Goal: Answer question/provide support

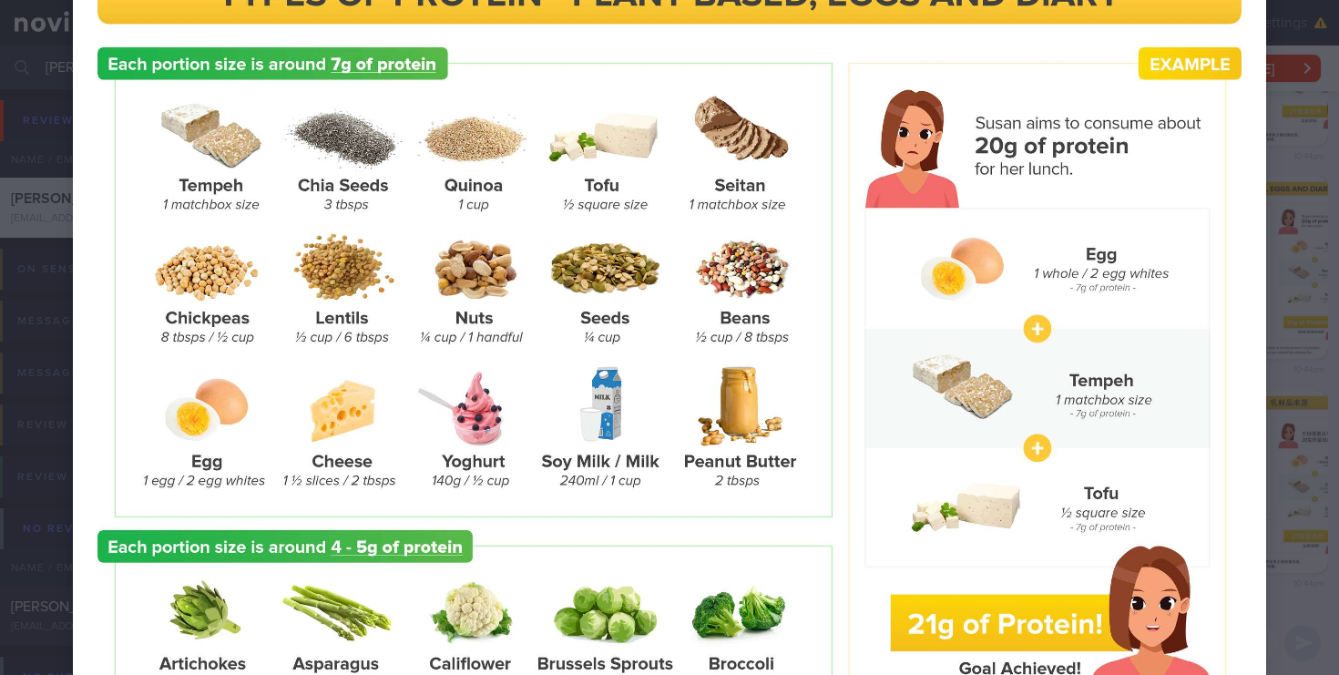
scroll to position [127, 0]
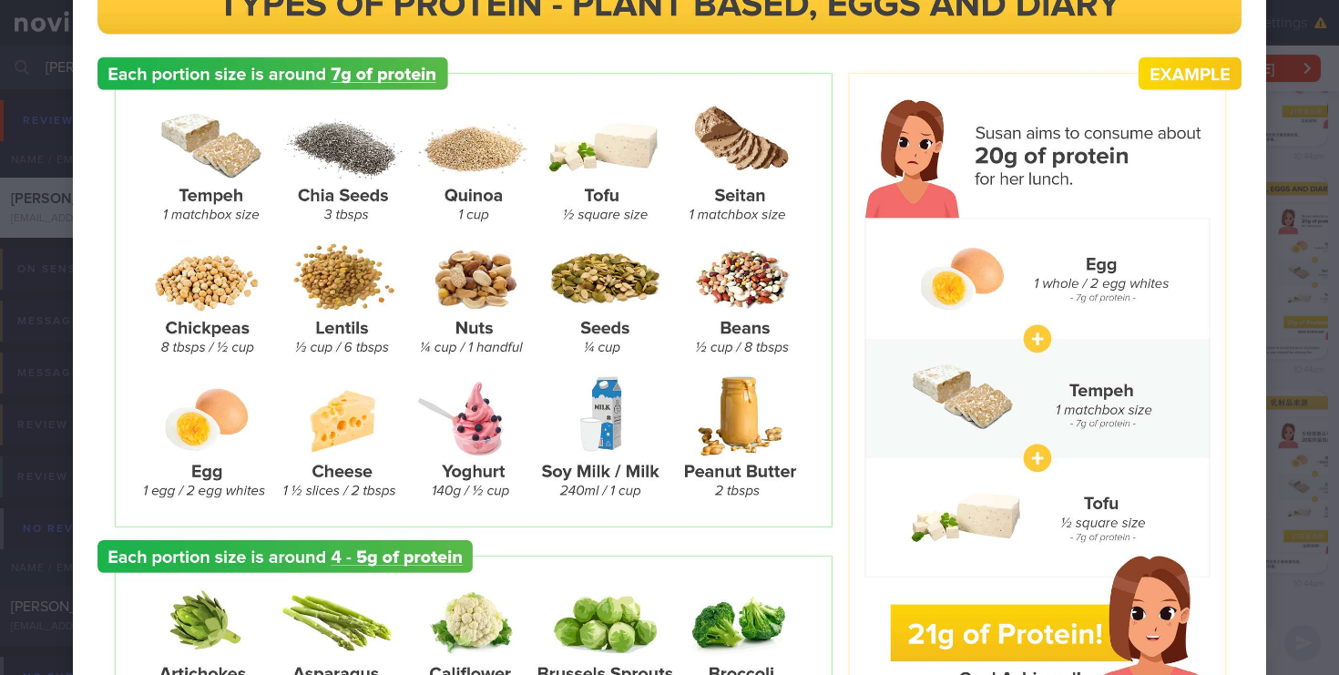
click at [1295, 279] on div at bounding box center [669, 376] width 1339 height 1006
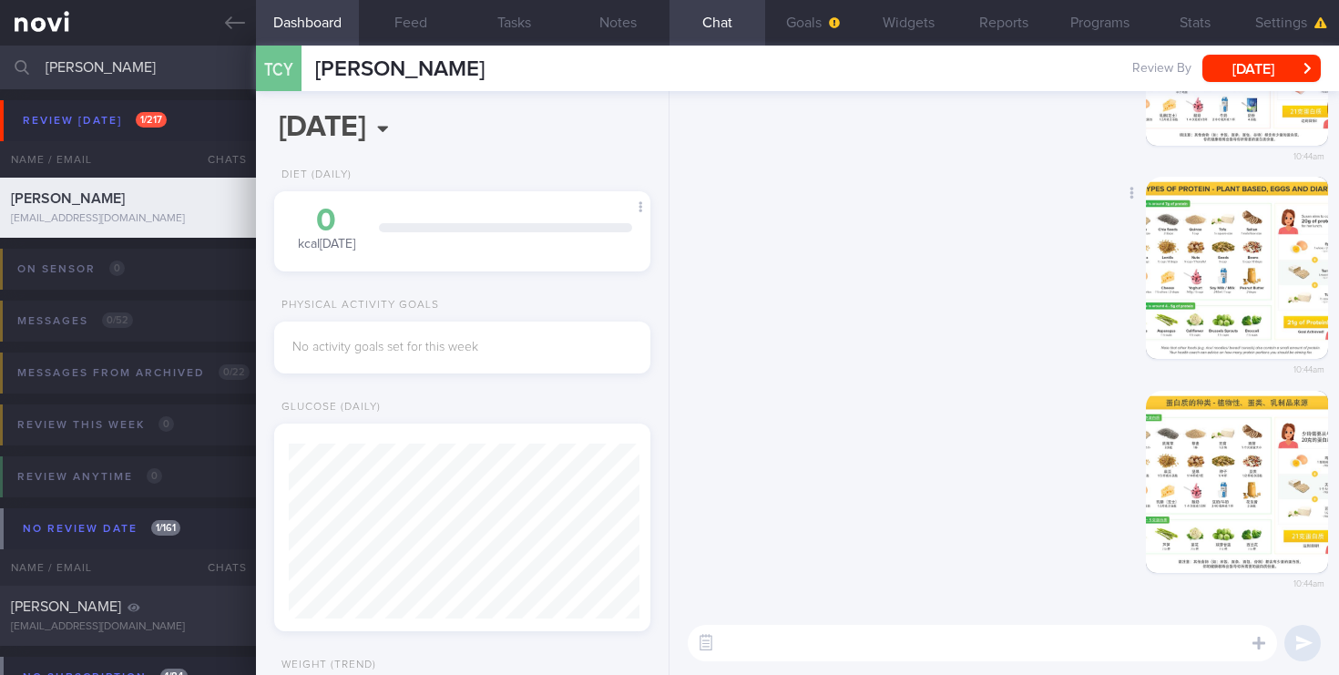
click at [1234, 254] on button "button" at bounding box center [1237, 268] width 182 height 182
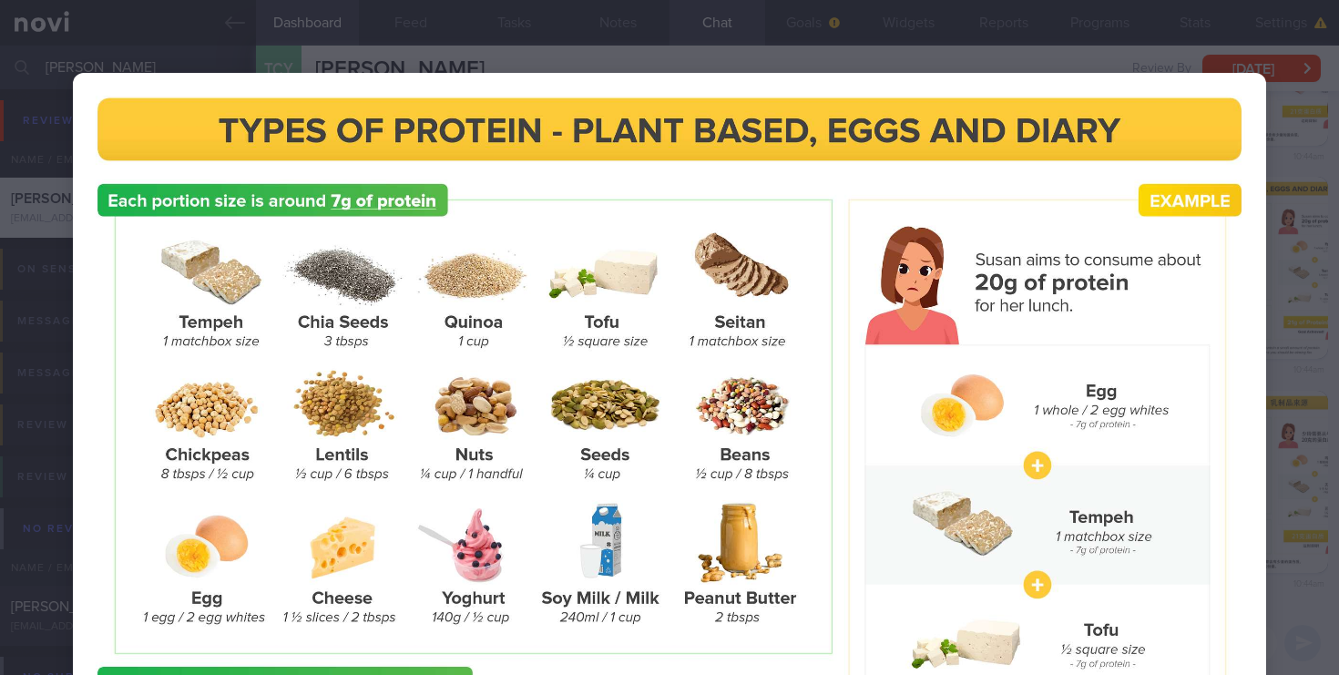
click at [1321, 231] on div at bounding box center [669, 503] width 1339 height 1006
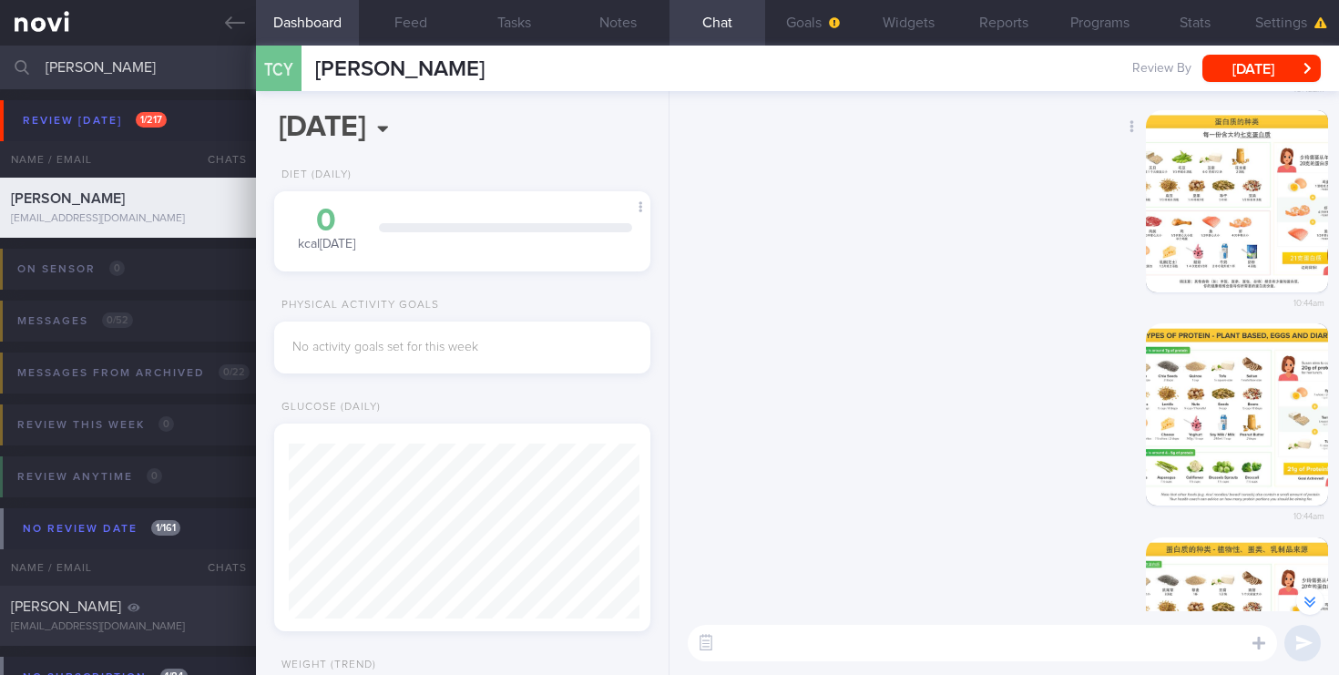
scroll to position [-351, 0]
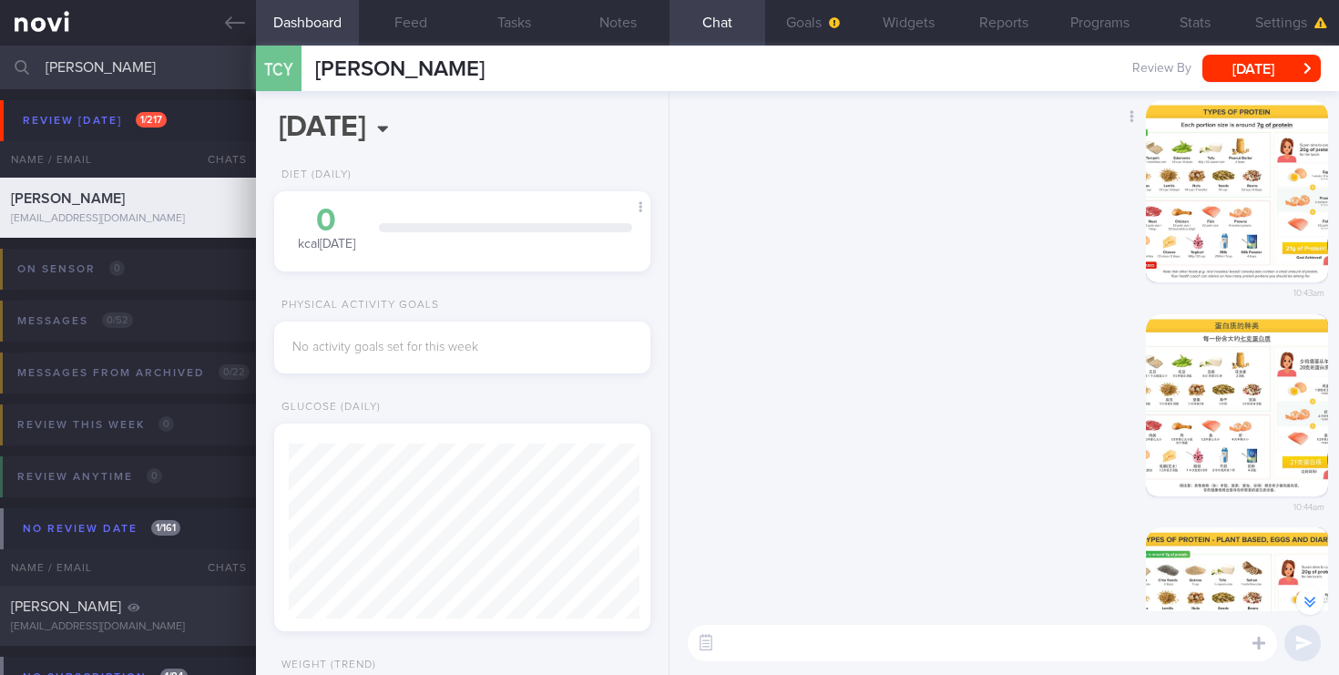
click at [1231, 153] on button "button" at bounding box center [1237, 191] width 182 height 182
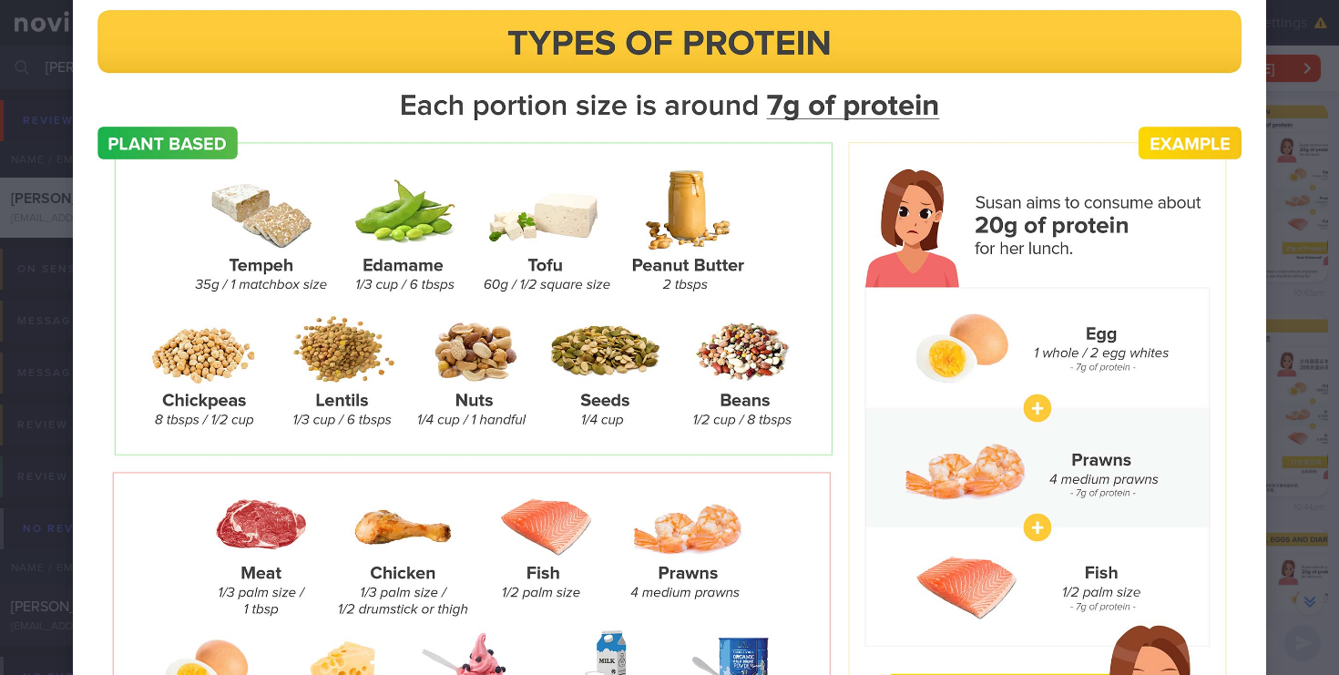
scroll to position [354, 0]
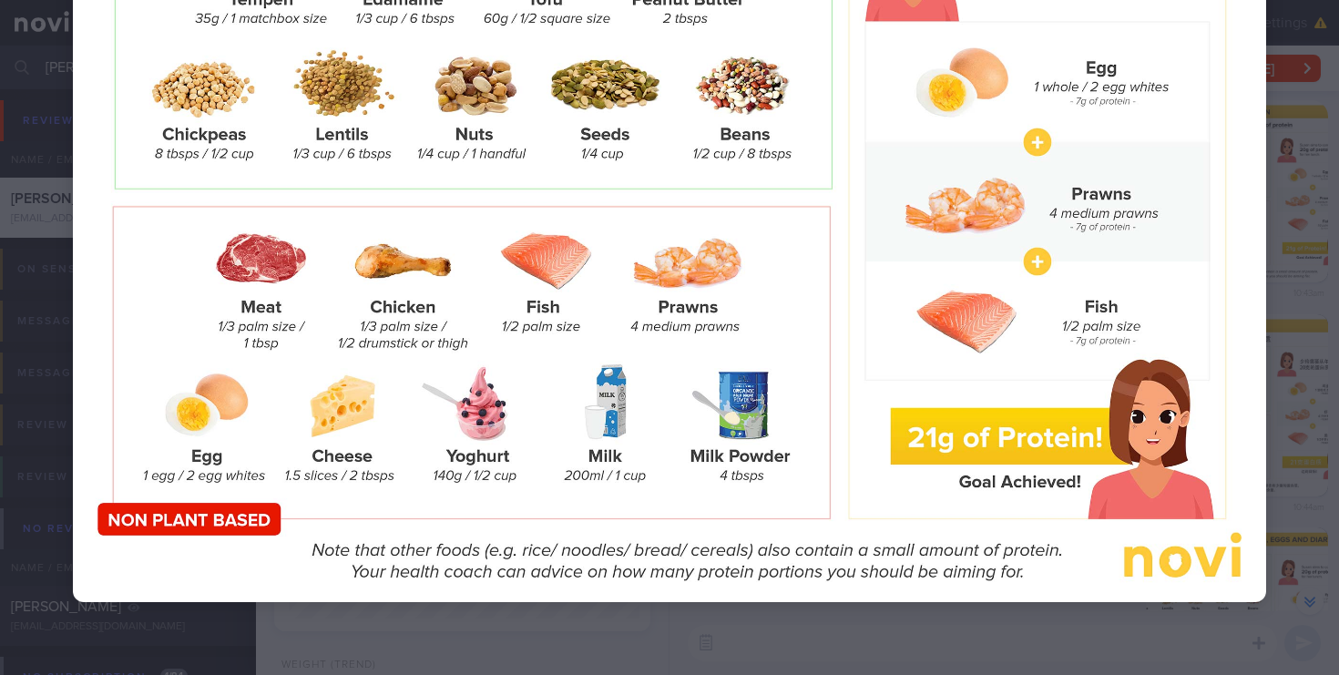
click at [1301, 211] on div at bounding box center [669, 160] width 1339 height 1029
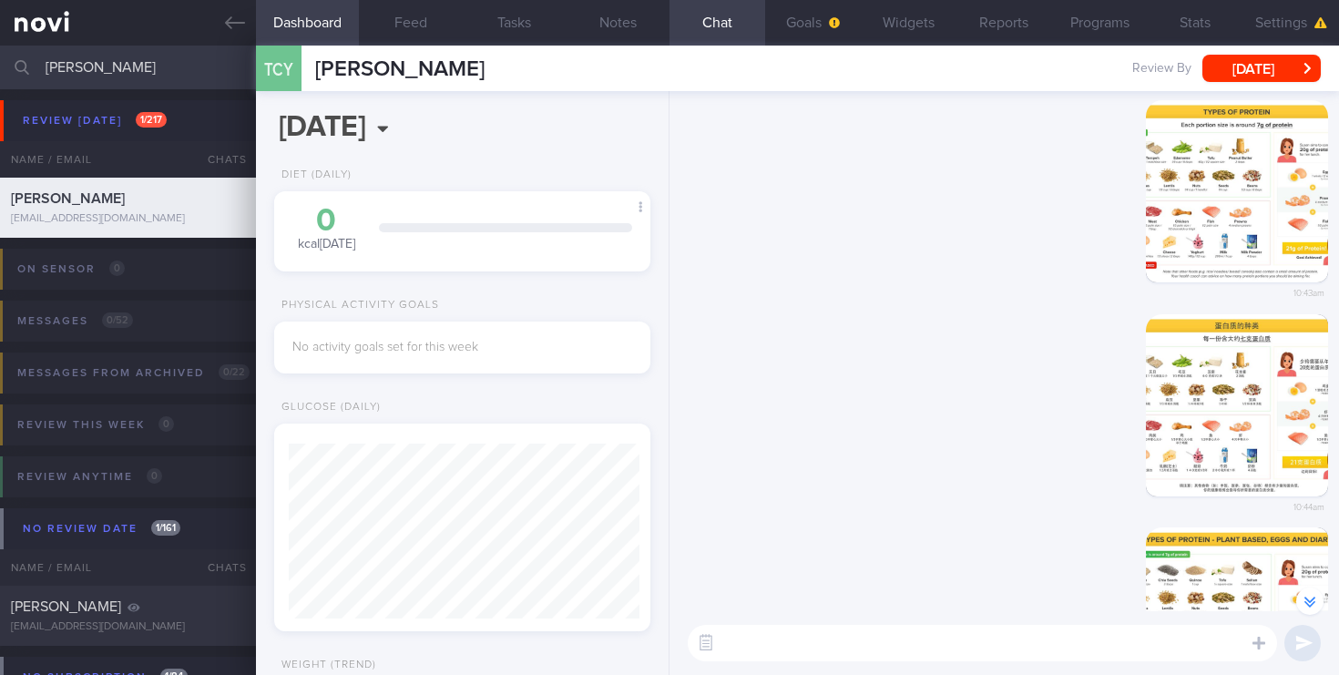
drag, startPoint x: 135, startPoint y: 67, endPoint x: 0, endPoint y: 67, distance: 134.8
click at [0, 67] on input "[PERSON_NAME]" at bounding box center [669, 68] width 1339 height 44
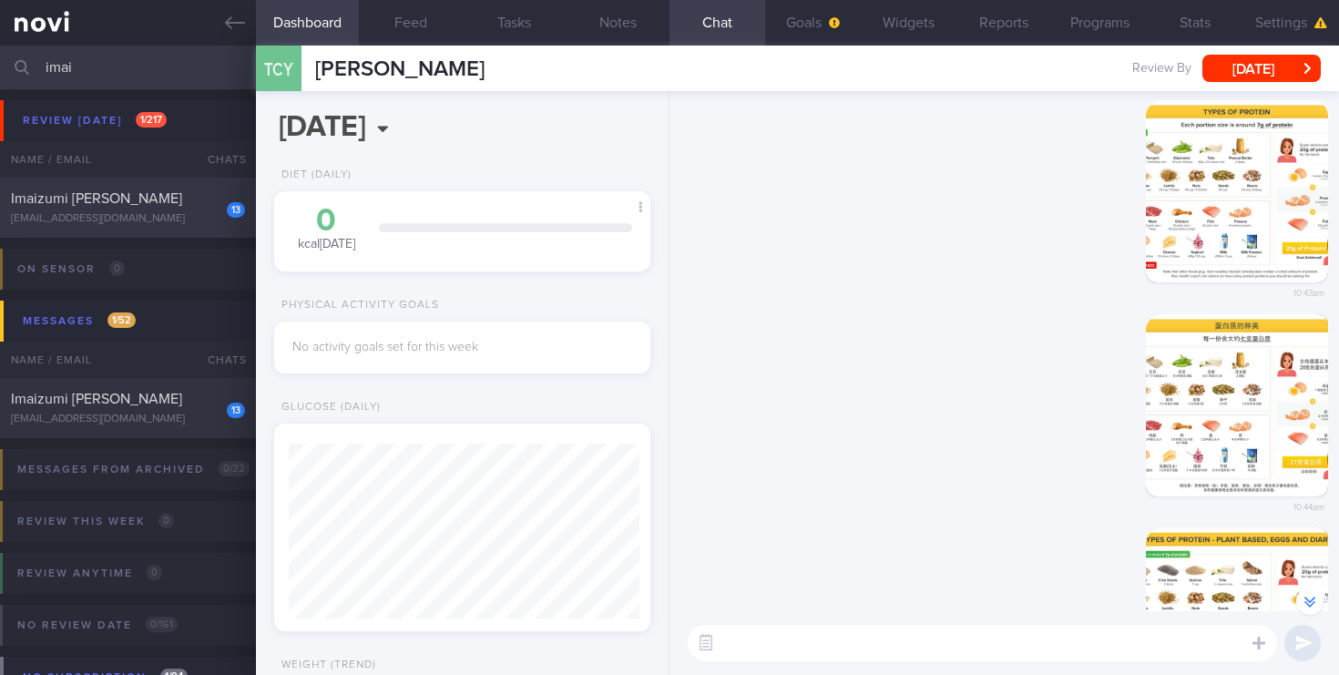
type input "imai"
click at [128, 217] on div "[EMAIL_ADDRESS][DOMAIN_NAME]" at bounding box center [128, 219] width 234 height 14
select select "8"
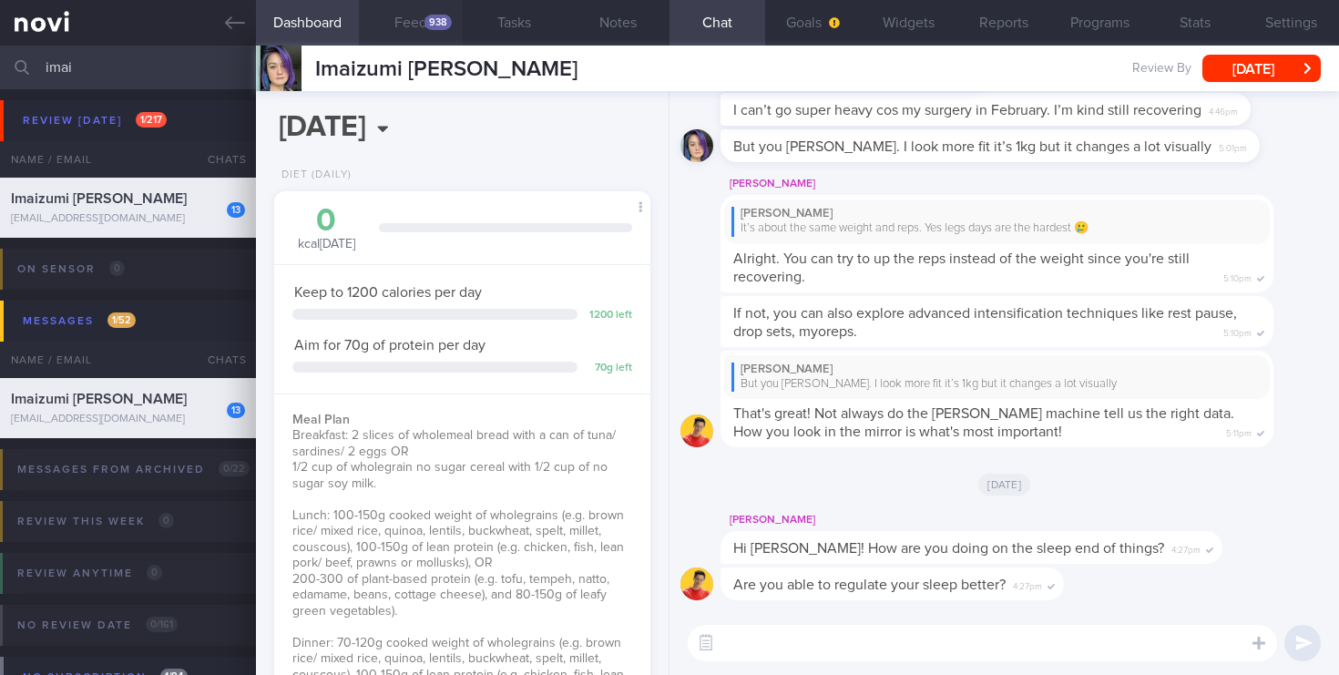
click at [425, 11] on button "Feed 938" at bounding box center [411, 23] width 104 height 46
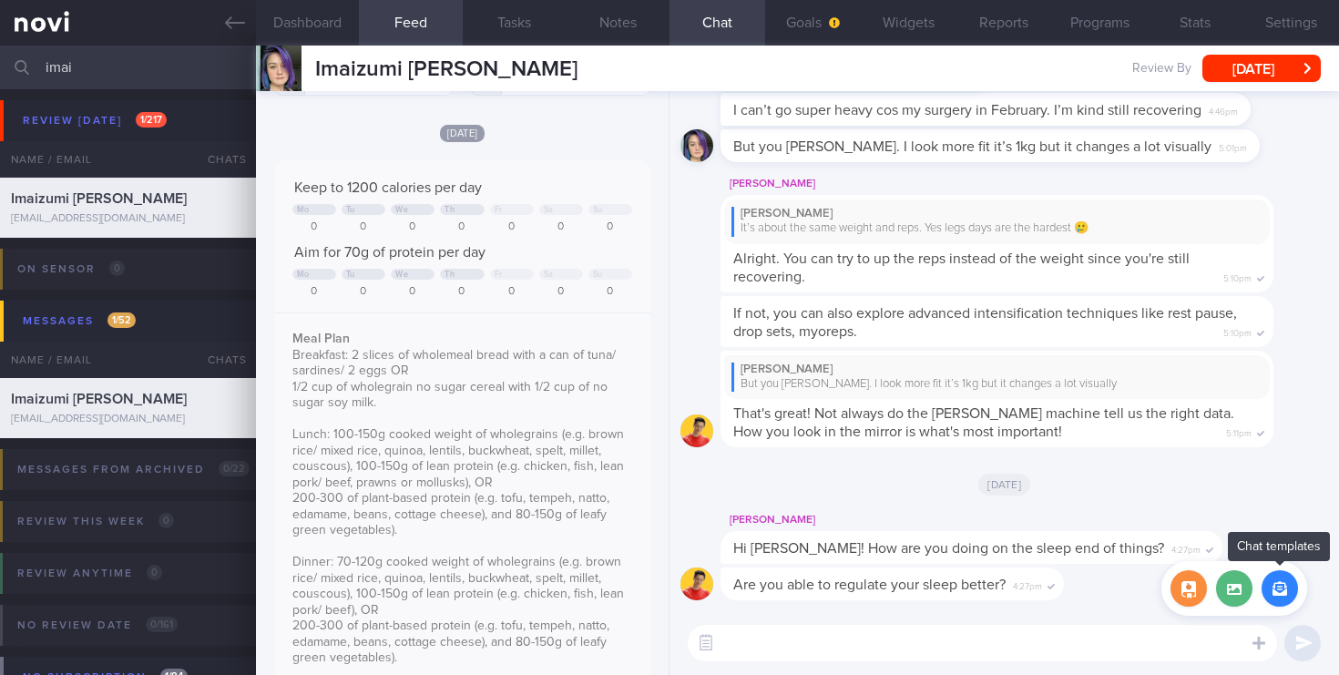
click at [1273, 595] on button "button" at bounding box center [1280, 588] width 36 height 36
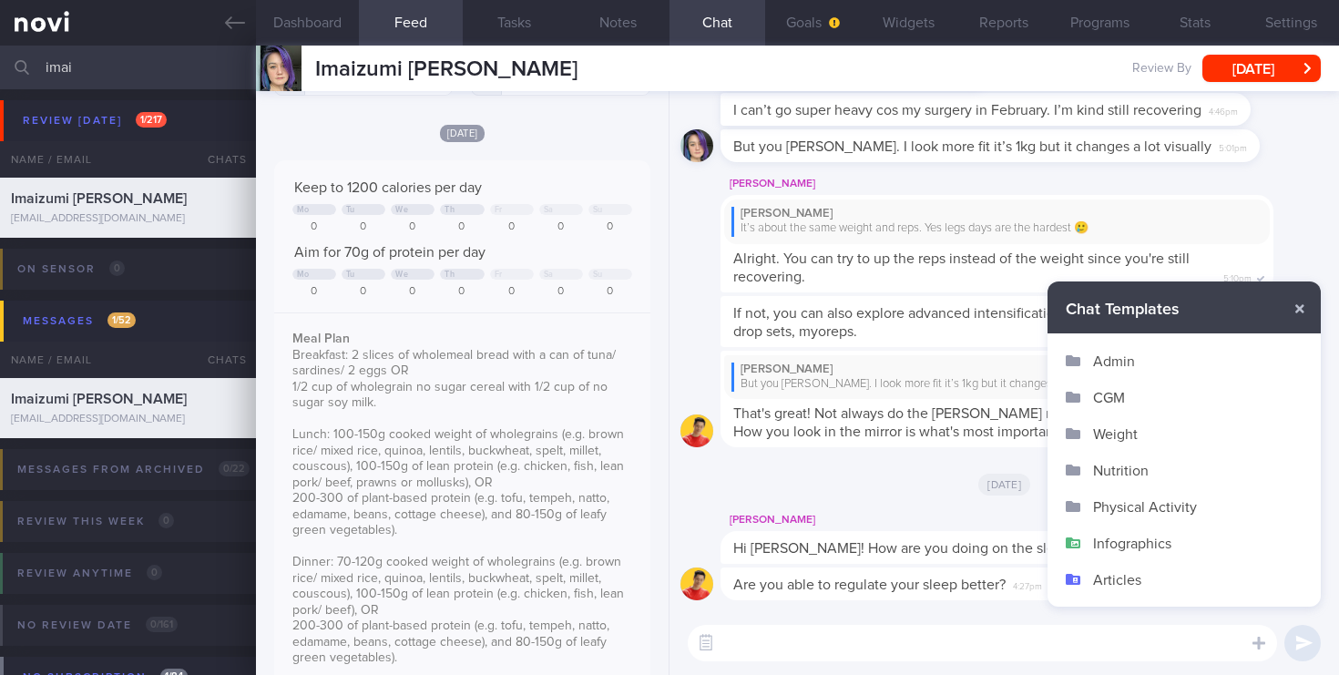
click at [1126, 538] on button "Infographics" at bounding box center [1184, 543] width 273 height 36
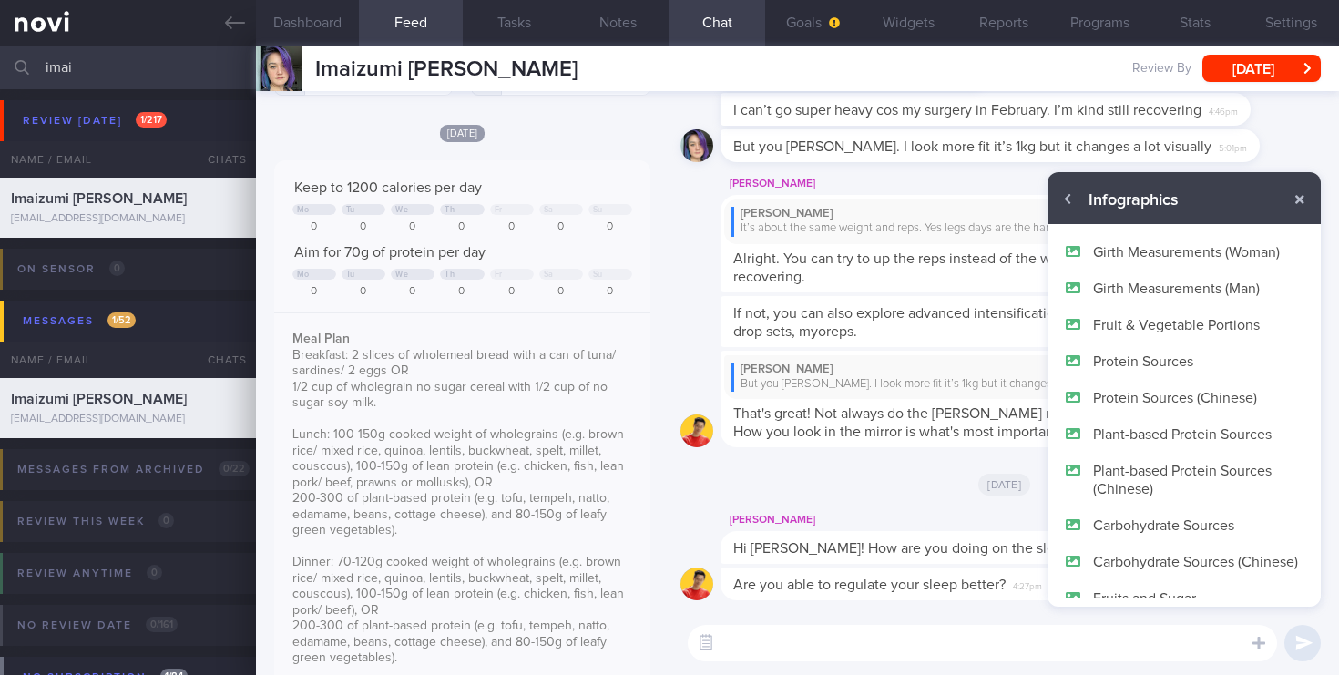
click at [1145, 348] on button "Protein Sources" at bounding box center [1184, 361] width 273 height 36
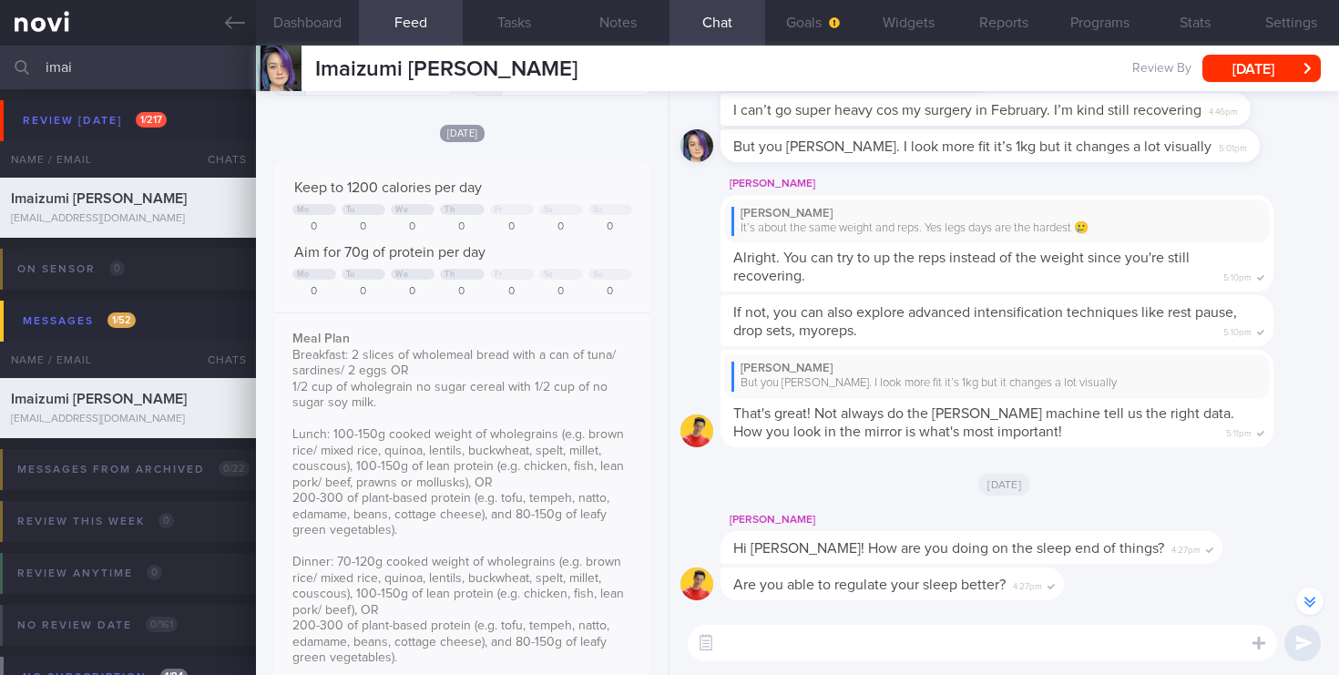
scroll to position [-45, 0]
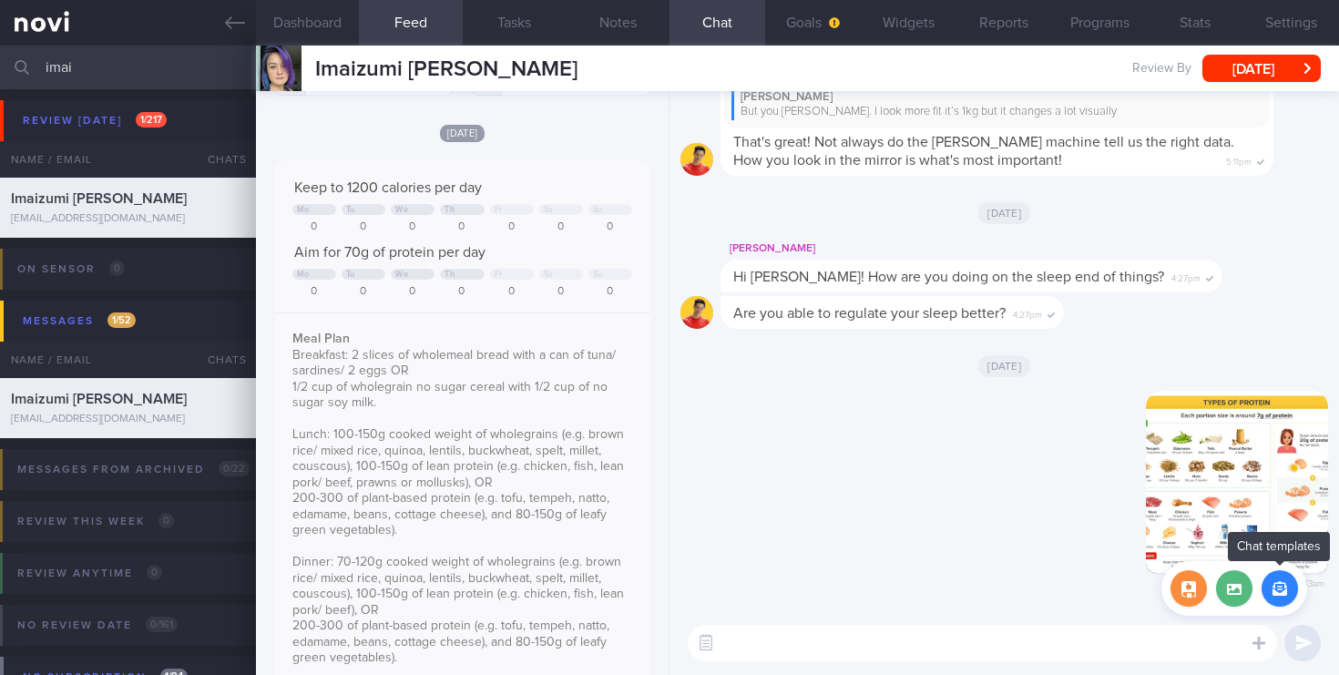
click at [1279, 590] on button "button" at bounding box center [1280, 588] width 36 height 36
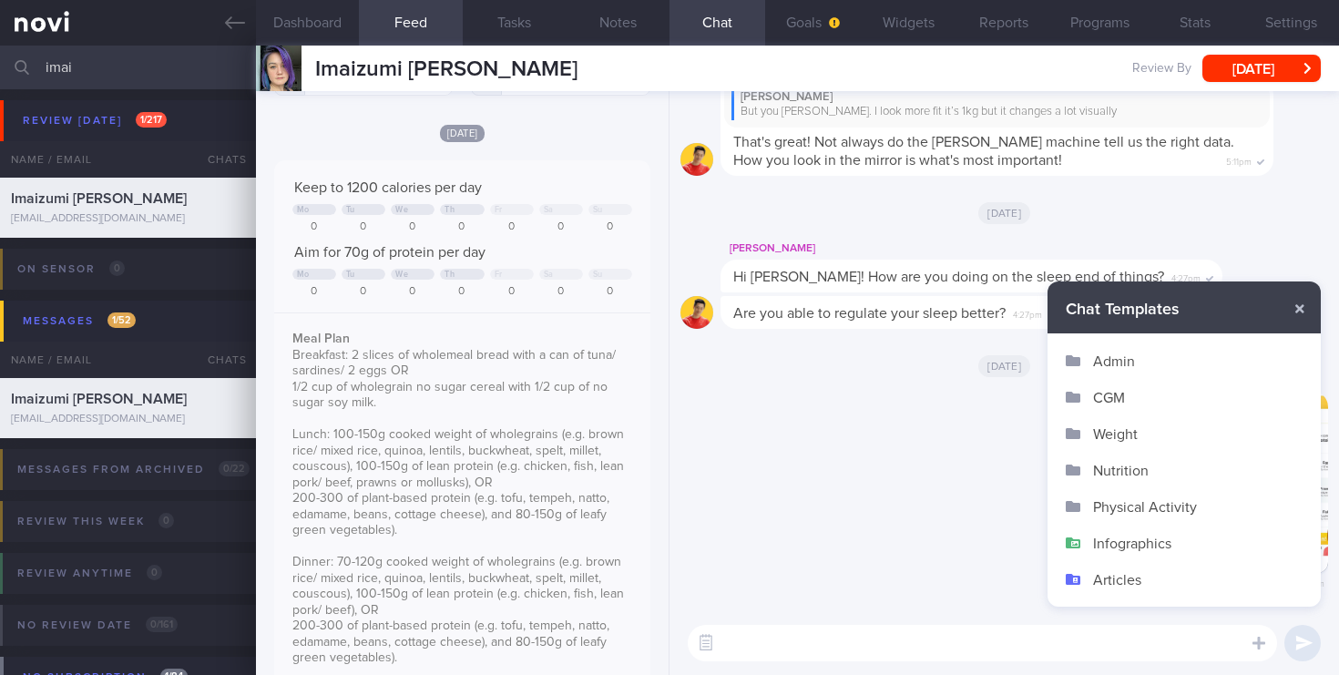
click at [1128, 544] on button "Infographics" at bounding box center [1184, 543] width 273 height 36
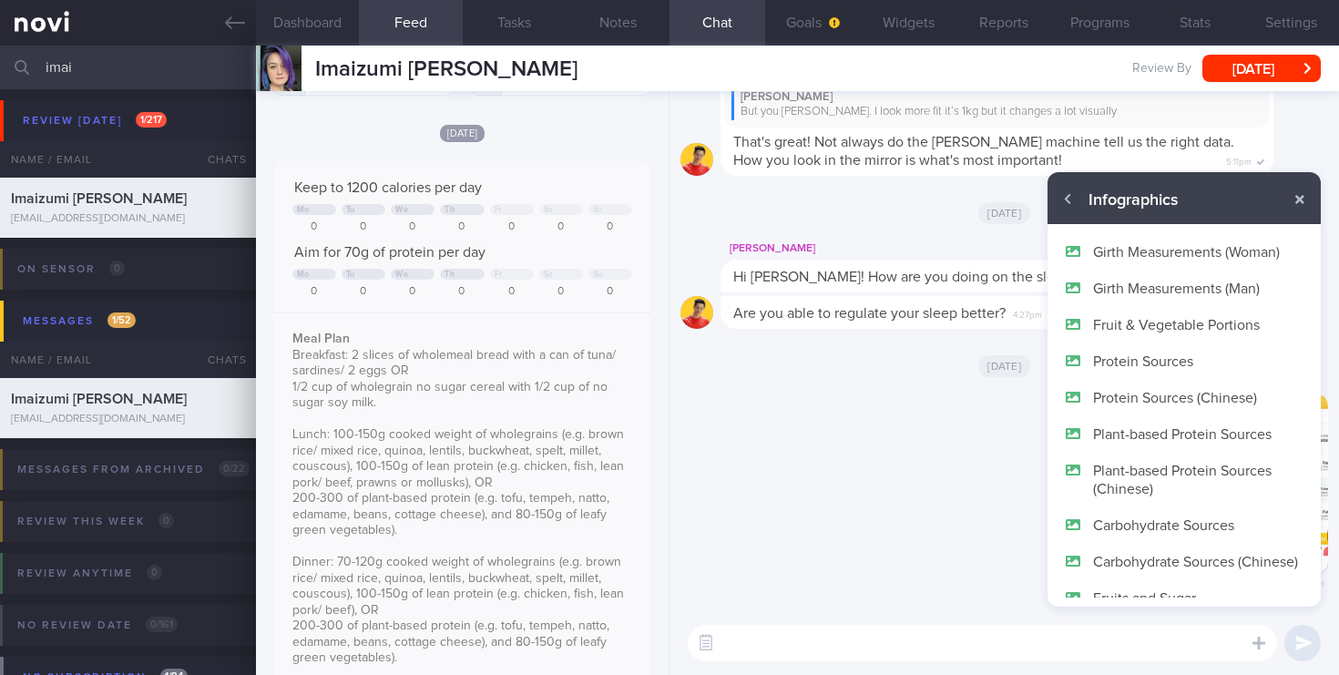
click at [1165, 429] on button "Plant-based Protein Sources" at bounding box center [1184, 433] width 273 height 36
